Goal: Navigation & Orientation: Find specific page/section

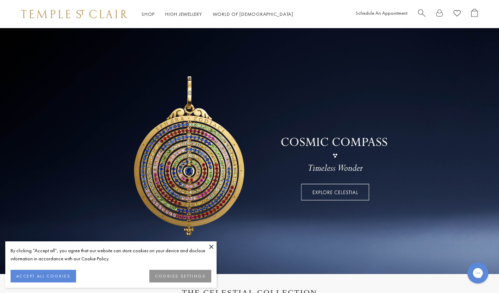
click at [55, 275] on button "ACCEPT ALL COOKIES" at bounding box center [43, 276] width 65 height 13
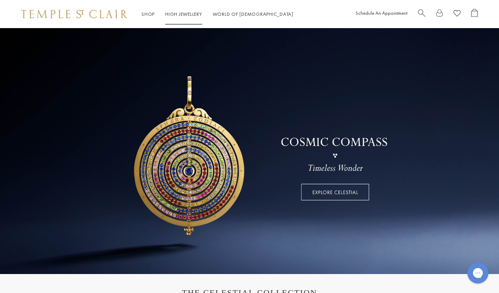
click at [179, 12] on link "High Jewellery High Jewellery" at bounding box center [183, 14] width 37 height 6
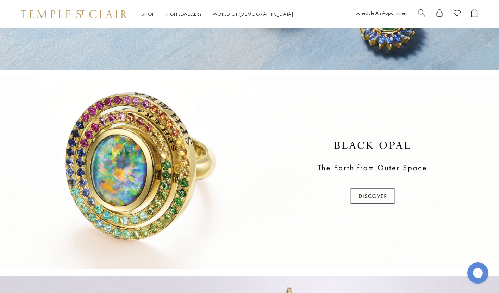
scroll to position [169, 0]
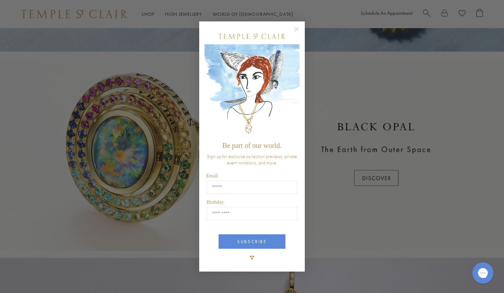
click at [296, 30] on circle "Close dialog" at bounding box center [296, 29] width 8 height 8
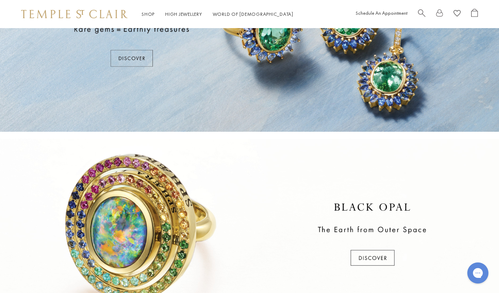
scroll to position [84, 0]
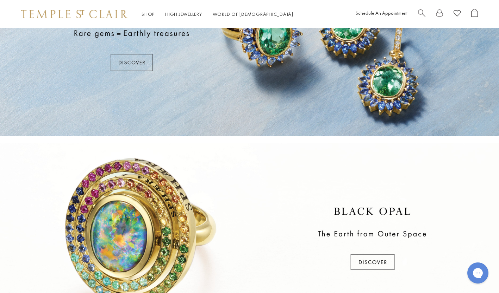
click at [121, 65] on div at bounding box center [249, 40] width 499 height 192
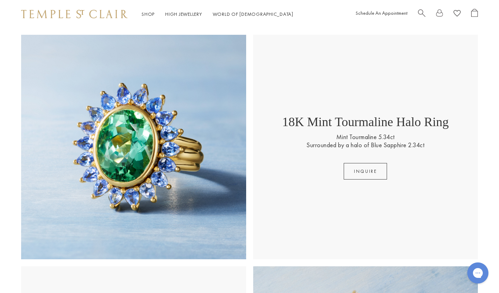
scroll to position [179, 0]
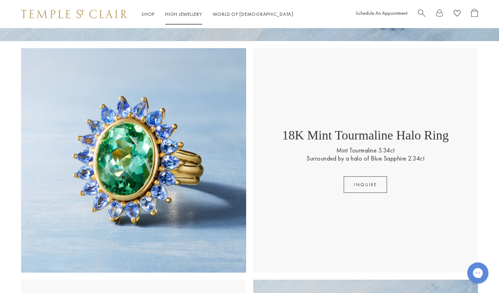
click at [189, 15] on link "High Jewellery High Jewellery" at bounding box center [183, 14] width 37 height 6
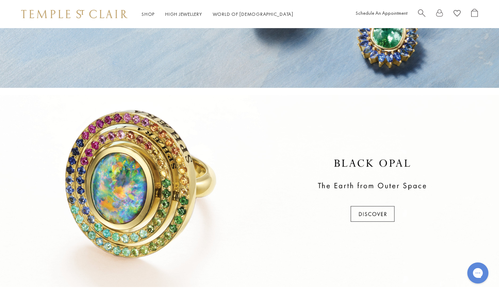
scroll to position [141, 0]
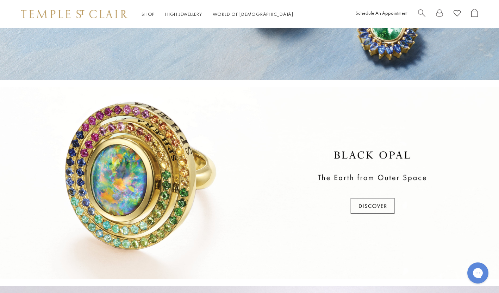
click at [189, 15] on link "High Jewellery High Jewellery" at bounding box center [183, 14] width 37 height 6
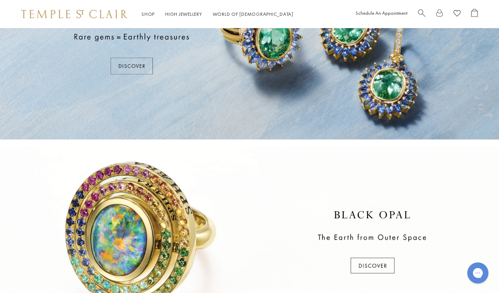
scroll to position [113, 0]
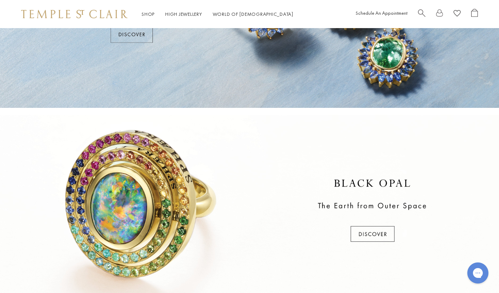
click at [139, 210] on div at bounding box center [249, 211] width 499 height 192
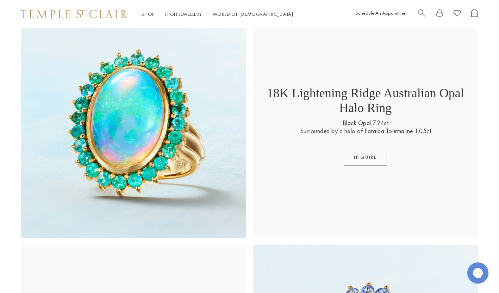
scroll to position [672, 0]
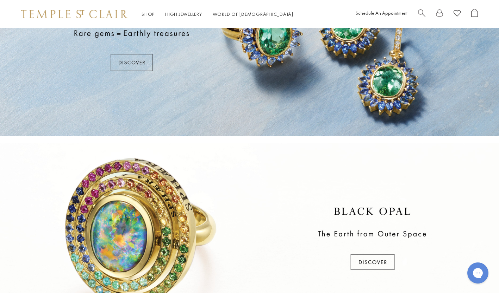
click at [111, 247] on div at bounding box center [249, 239] width 499 height 192
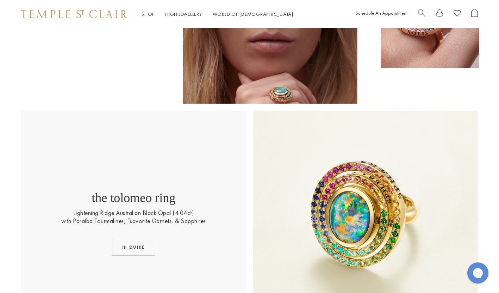
scroll to position [155, 0]
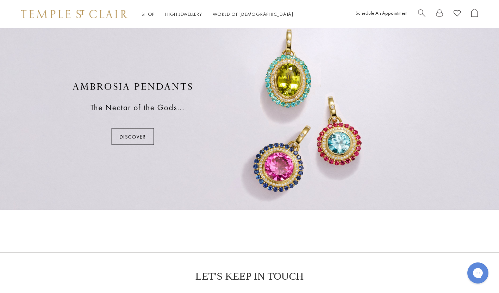
scroll to position [436, 0]
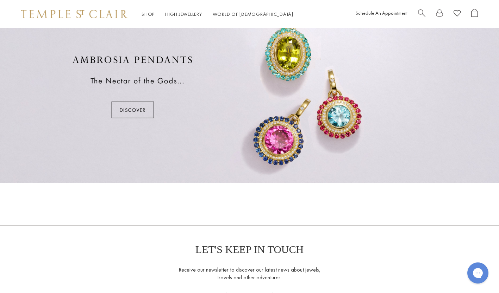
click at [261, 82] on div at bounding box center [249, 87] width 499 height 192
